Goal: Task Accomplishment & Management: Use online tool/utility

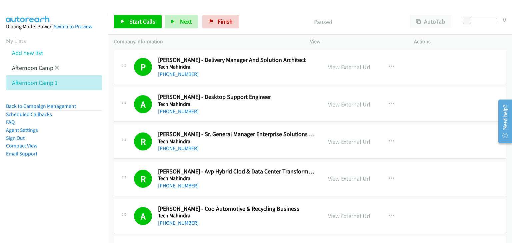
click at [59, 68] on li "Afternoon Camp" at bounding box center [60, 67] width 108 height 15
click at [57, 69] on icon at bounding box center [57, 68] width 5 height 5
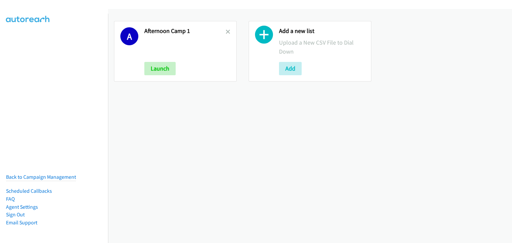
click at [226, 28] on link at bounding box center [228, 32] width 5 height 8
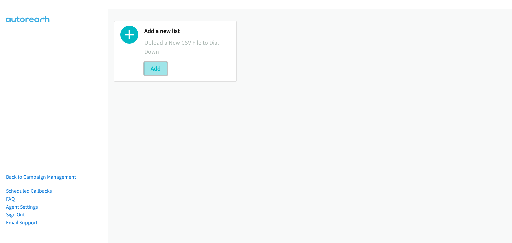
click at [155, 63] on button "Add" at bounding box center [155, 68] width 23 height 13
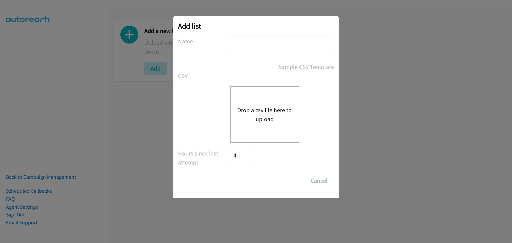
click at [276, 41] on input "text" at bounding box center [282, 44] width 104 height 14
type input "Morning Camp"
click at [265, 104] on div "Drop a csv file here to upload" at bounding box center [264, 114] width 69 height 57
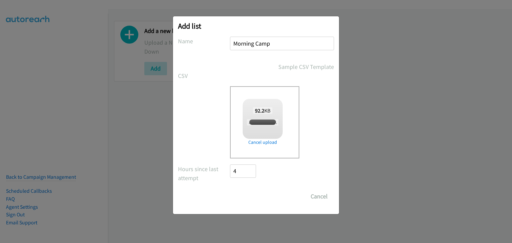
checkbox input "true"
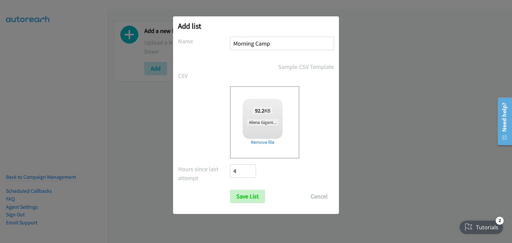
click at [258, 115] on div "92.2 KB Aliena Gigantana + HP FY25Q3 ACS Reach CEP TAL - SG.csv" at bounding box center [263, 117] width 40 height 36
click at [263, 131] on div "92.2 KB Aliena Gigantana + HP FY25Q3 ACS Reach CEP TAL - SG.csv" at bounding box center [263, 117] width 40 height 36
drag, startPoint x: 242, startPoint y: 193, endPoint x: 257, endPoint y: 192, distance: 15.0
click at [242, 193] on input "Save List" at bounding box center [247, 196] width 35 height 13
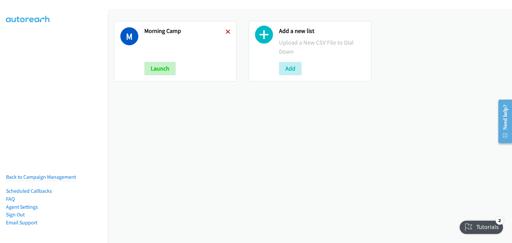
click at [227, 31] on icon at bounding box center [228, 32] width 5 height 5
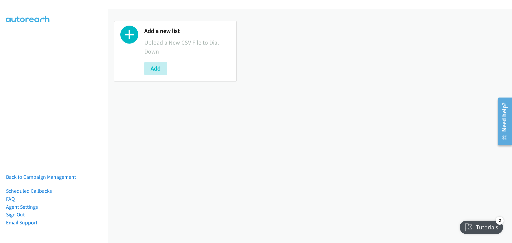
drag, startPoint x: 388, startPoint y: 163, endPoint x: 297, endPoint y: 134, distance: 94.8
click at [386, 163] on div "Add a new list Upload a New CSV File to Dial Down Add" at bounding box center [310, 126] width 404 height 234
click at [153, 69] on button "Add" at bounding box center [155, 68] width 23 height 13
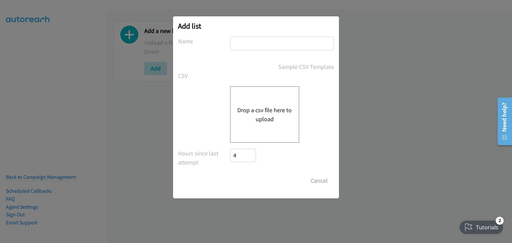
click at [244, 42] on input "text" at bounding box center [282, 44] width 104 height 14
type input "Morning Camp"
click at [257, 115] on button "Drop a csv file here to upload" at bounding box center [264, 115] width 55 height 18
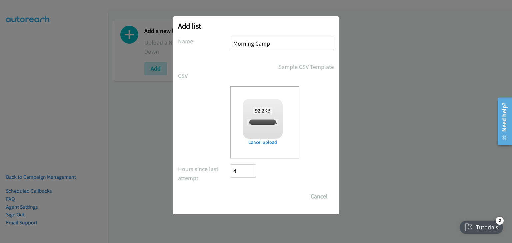
checkbox input "true"
click at [251, 194] on input "Save List" at bounding box center [247, 196] width 35 height 13
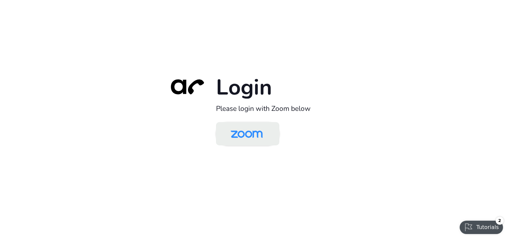
click at [235, 129] on img at bounding box center [247, 135] width 46 height 22
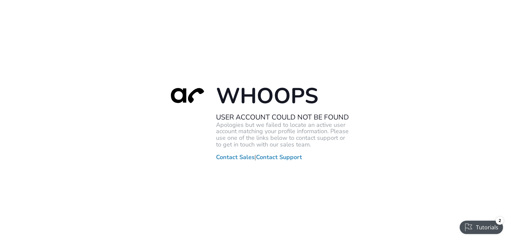
click at [379, 161] on div "Whoops User Account Could Not Be Found Apologies but we failed to locate an act…" at bounding box center [256, 121] width 512 height 243
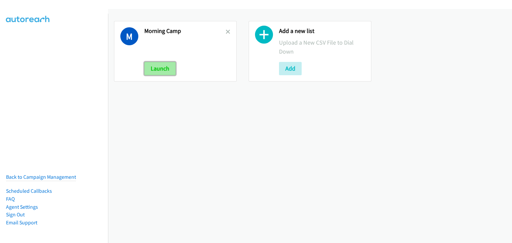
click at [163, 68] on button "Launch" at bounding box center [159, 68] width 31 height 13
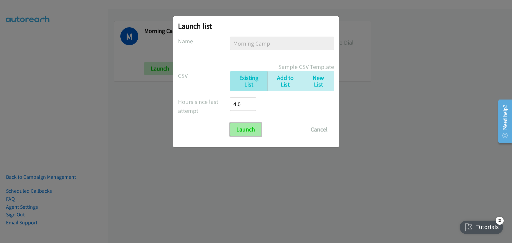
click at [246, 131] on input "Launch" at bounding box center [245, 129] width 31 height 13
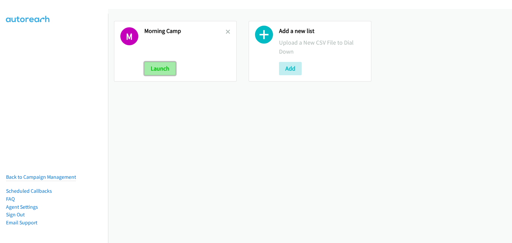
click at [162, 71] on button "Launch" at bounding box center [159, 68] width 31 height 13
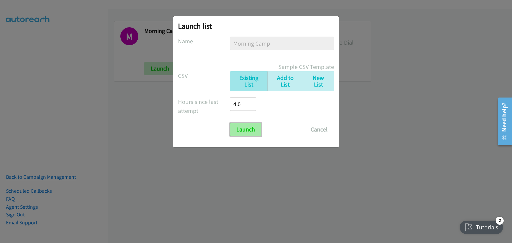
click at [238, 129] on input "Launch" at bounding box center [245, 129] width 31 height 13
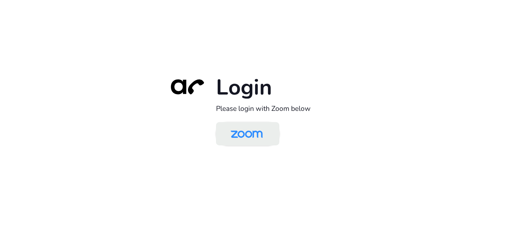
click at [246, 134] on img at bounding box center [247, 135] width 46 height 22
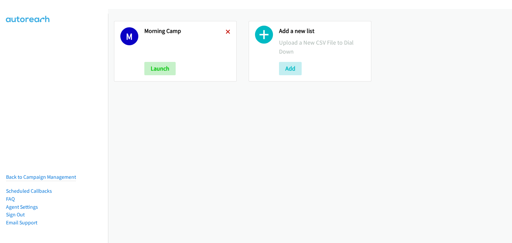
click at [226, 31] on icon at bounding box center [228, 32] width 5 height 5
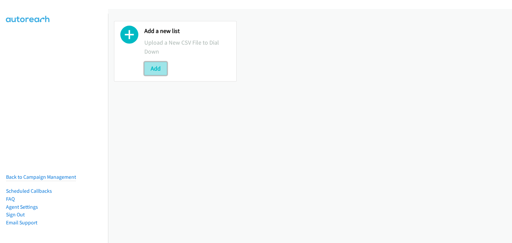
click at [164, 67] on button "Add" at bounding box center [155, 68] width 23 height 13
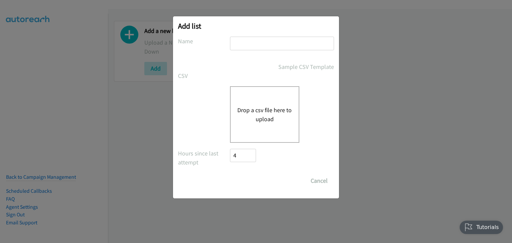
click at [246, 37] on input "text" at bounding box center [282, 44] width 104 height 14
type input "Morning Camp"
click at [256, 109] on button "Drop a csv file here to upload" at bounding box center [264, 115] width 55 height 18
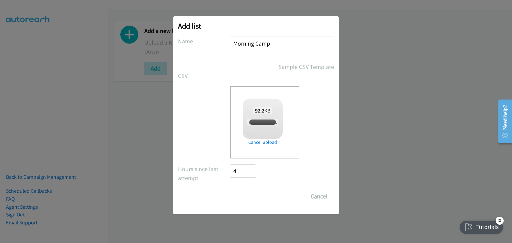
checkbox input "true"
drag, startPoint x: 251, startPoint y: 196, endPoint x: 298, endPoint y: 196, distance: 47.0
click at [251, 196] on input "Save List" at bounding box center [247, 196] width 35 height 13
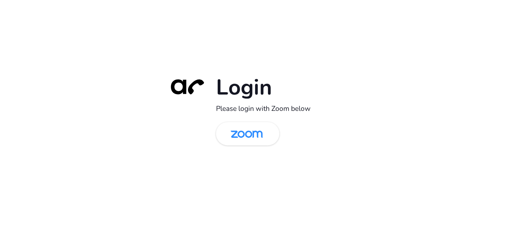
click at [244, 146] on div "Login Please login with Zoom below" at bounding box center [256, 122] width 187 height 96
click at [246, 138] on img at bounding box center [247, 135] width 46 height 22
click at [259, 142] on img at bounding box center [247, 135] width 46 height 22
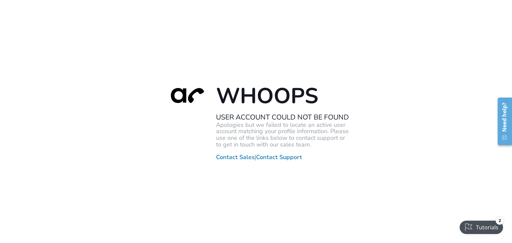
click at [231, 41] on div "Whoops User Account Could Not Be Found Apologies but we failed to locate an act…" at bounding box center [256, 121] width 512 height 243
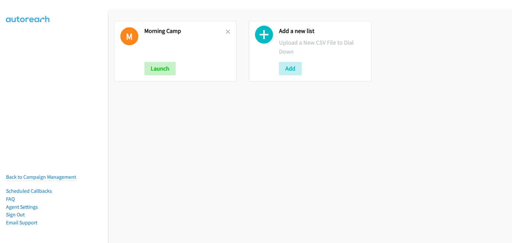
drag, startPoint x: 224, startPoint y: 30, endPoint x: 273, endPoint y: 65, distance: 59.6
click at [226, 30] on icon at bounding box center [228, 32] width 5 height 5
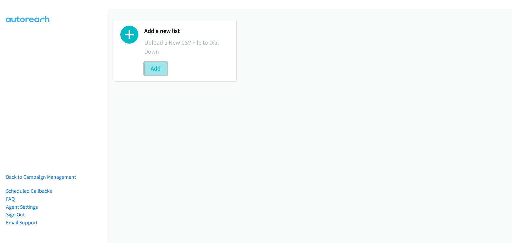
click at [147, 67] on button "Add" at bounding box center [155, 68] width 23 height 13
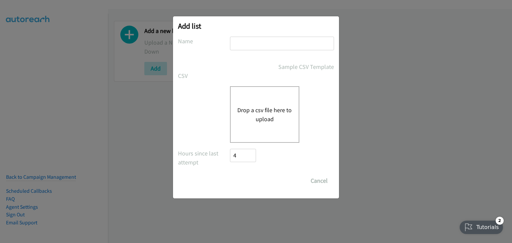
click at [272, 45] on input "text" at bounding box center [282, 44] width 104 height 14
type input "Morning Camp"
click at [263, 110] on button "Drop a csv file here to upload" at bounding box center [264, 115] width 55 height 18
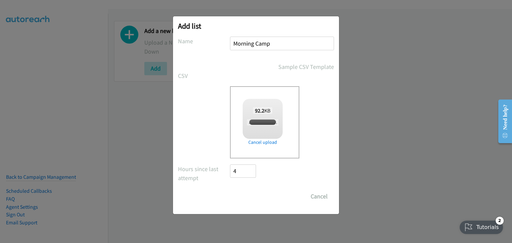
checkbox input "true"
click at [246, 200] on input "Save List" at bounding box center [247, 196] width 35 height 13
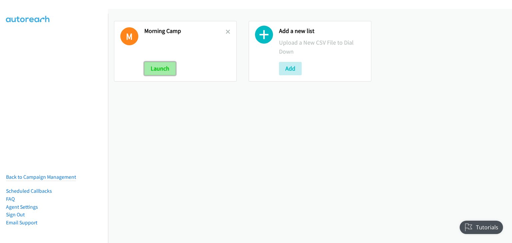
click at [159, 71] on button "Launch" at bounding box center [159, 68] width 31 height 13
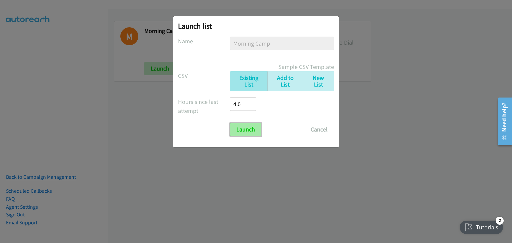
click at [245, 129] on input "Launch" at bounding box center [245, 129] width 31 height 13
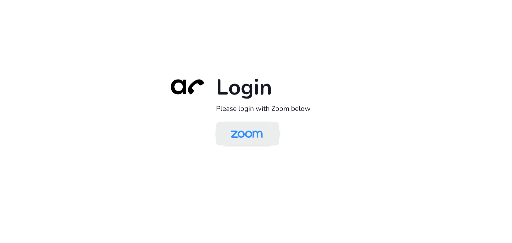
click at [246, 137] on img at bounding box center [247, 135] width 46 height 22
